Goal: Information Seeking & Learning: Stay updated

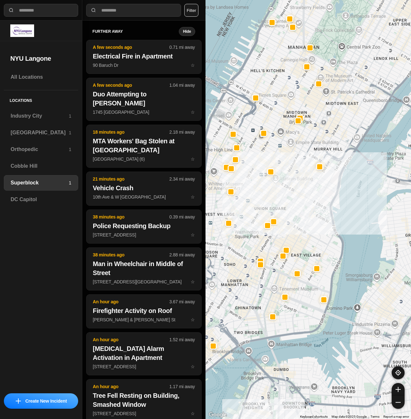
select select "*"
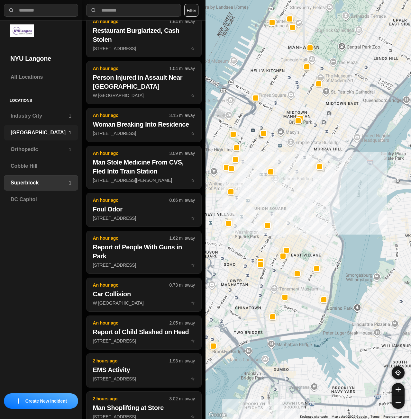
click at [32, 138] on div "Brooklyn 1" at bounding box center [41, 132] width 74 height 15
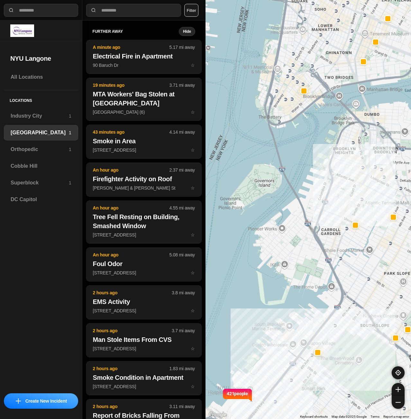
drag, startPoint x: 332, startPoint y: 235, endPoint x: 349, endPoint y: 339, distance: 104.9
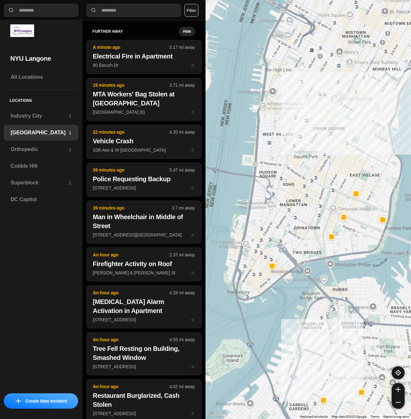
drag, startPoint x: 365, startPoint y: 133, endPoint x: 332, endPoint y: 297, distance: 167.0
click at [332, 297] on div "421 people" at bounding box center [309, 209] width 206 height 419
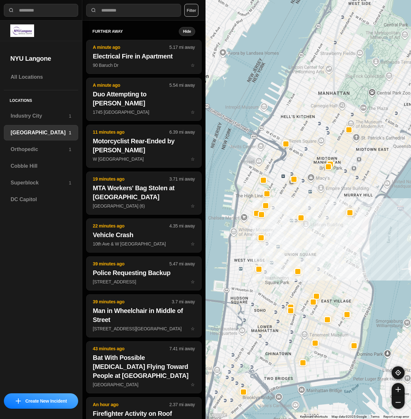
drag, startPoint x: 331, startPoint y: 139, endPoint x: 306, endPoint y: 240, distance: 104.4
click at [306, 240] on div "421 people" at bounding box center [309, 209] width 206 height 419
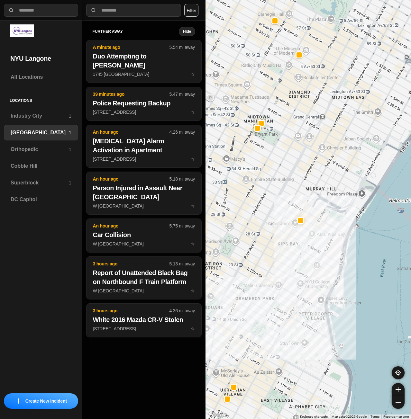
drag, startPoint x: 403, startPoint y: 319, endPoint x: 348, endPoint y: 313, distance: 55.6
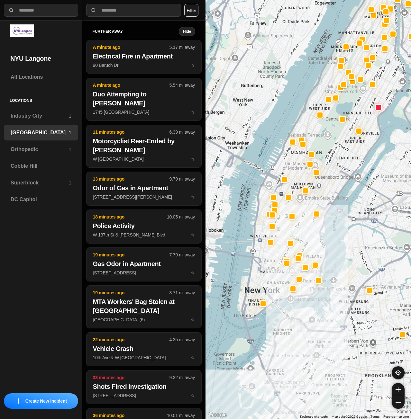
drag, startPoint x: 300, startPoint y: 292, endPoint x: 328, endPoint y: 237, distance: 61.3
click at [328, 237] on div at bounding box center [309, 209] width 206 height 419
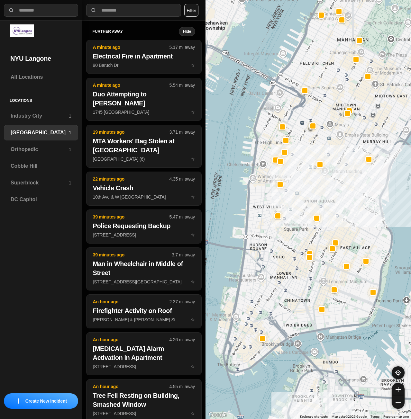
drag, startPoint x: 326, startPoint y: 296, endPoint x: 387, endPoint y: 283, distance: 62.1
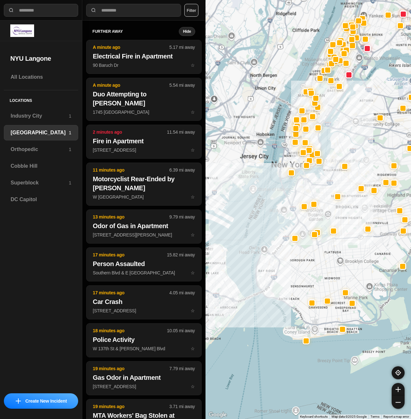
drag, startPoint x: 326, startPoint y: 355, endPoint x: 321, endPoint y: 197, distance: 158.3
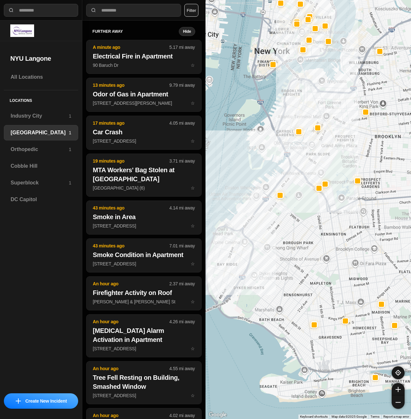
drag, startPoint x: 334, startPoint y: 270, endPoint x: 330, endPoint y: 244, distance: 26.3
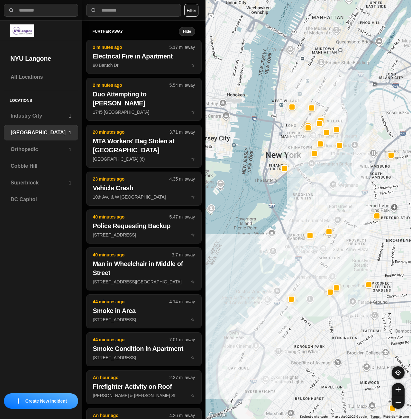
drag, startPoint x: 316, startPoint y: 239, endPoint x: 324, endPoint y: 337, distance: 97.8
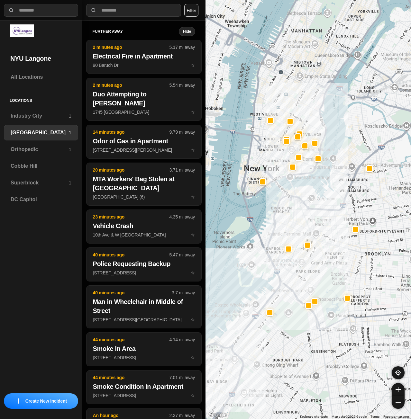
drag, startPoint x: 350, startPoint y: 338, endPoint x: 326, endPoint y: 345, distance: 24.7
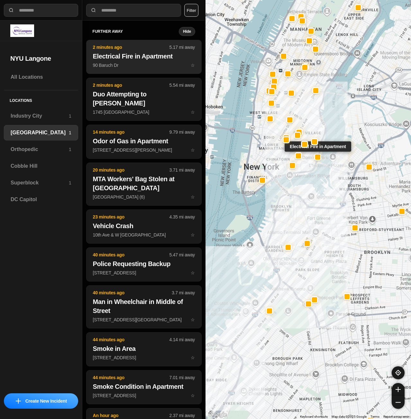
click at [120, 60] on h2 "Electrical Fire in Apartment" at bounding box center [144, 56] width 102 height 9
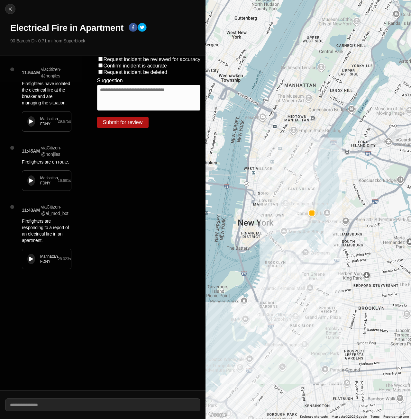
click at [5, 6] on div "Close Electrical Fire in Apartment [STREET_ADDRESS] · 0.71 mi from Superblock" at bounding box center [103, 28] width 206 height 56
click at [7, 8] on img at bounding box center [10, 9] width 6 height 6
select select "*"
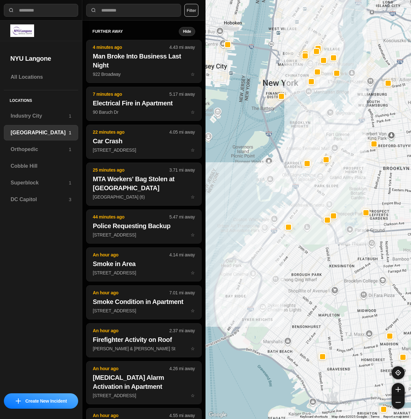
drag, startPoint x: 288, startPoint y: 210, endPoint x: 282, endPoint y: 245, distance: 35.5
click at [282, 245] on div at bounding box center [309, 209] width 206 height 419
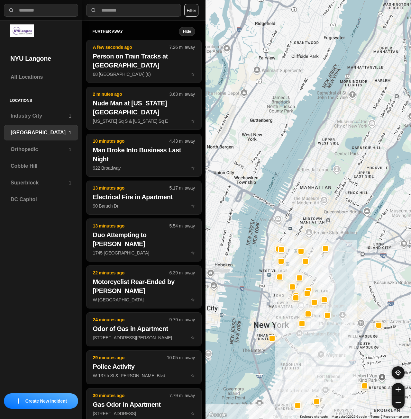
drag, startPoint x: 341, startPoint y: 29, endPoint x: 331, endPoint y: 271, distance: 242.4
click at [332, 271] on div at bounding box center [309, 209] width 206 height 419
